Goal: Task Accomplishment & Management: Use online tool/utility

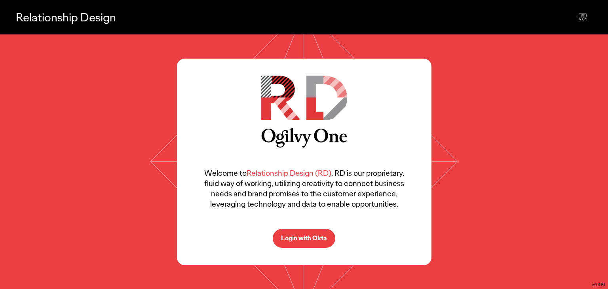
click at [306, 235] on p "Login with Okta" at bounding box center [304, 238] width 46 height 6
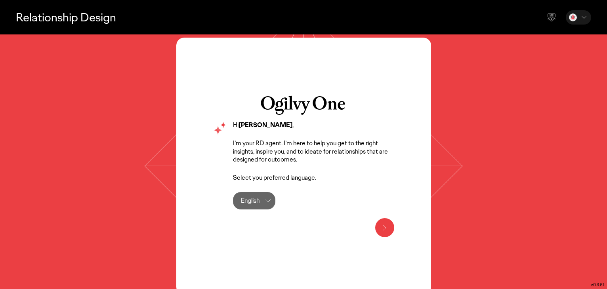
click at [387, 230] on icon at bounding box center [385, 228] width 10 height 10
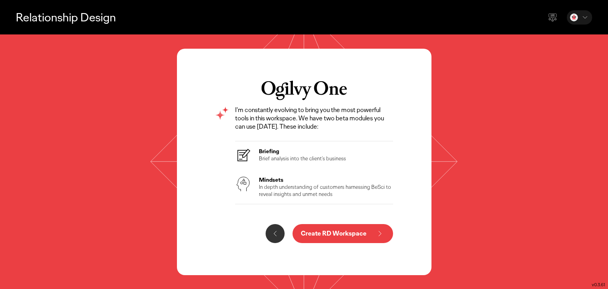
click at [277, 156] on p "Brief analysis into the client’s business" at bounding box center [302, 158] width 87 height 7
click at [278, 191] on p "In depth understanding of customers harnessing BeSci to reveal insights and unm…" at bounding box center [326, 190] width 135 height 14
click at [335, 232] on p "Create RD Workspace" at bounding box center [334, 234] width 66 height 6
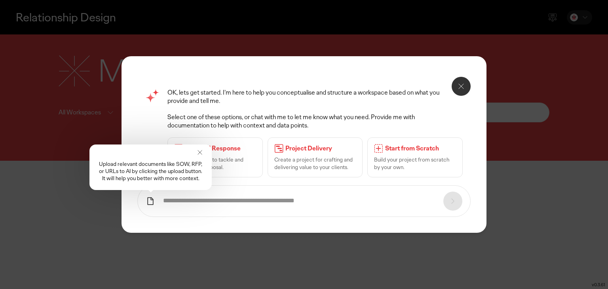
click at [199, 152] on icon at bounding box center [200, 153] width 8 height 8
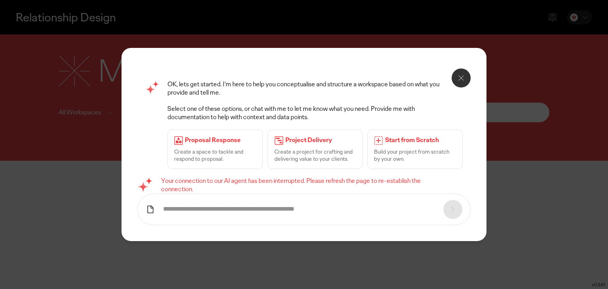
click at [458, 79] on icon at bounding box center [462, 78] width 10 height 10
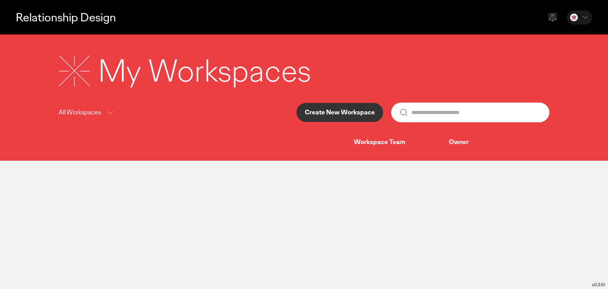
click at [109, 112] on icon at bounding box center [111, 113] width 10 height 10
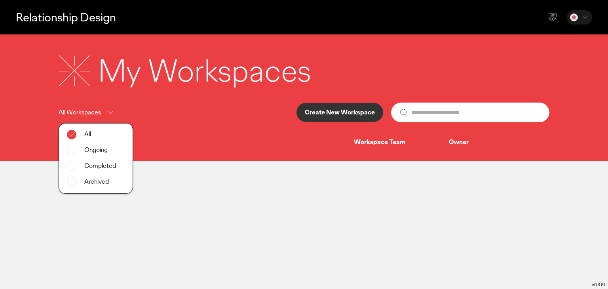
click at [109, 112] on icon at bounding box center [111, 113] width 10 height 10
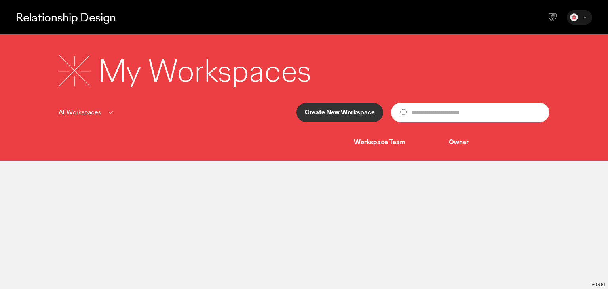
click at [583, 17] on icon at bounding box center [585, 17] width 8 height 8
